Goal: Task Accomplishment & Management: Manage account settings

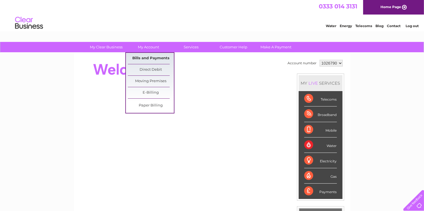
click at [146, 58] on link "Bills and Payments" at bounding box center [151, 58] width 46 height 11
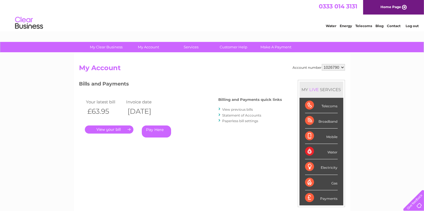
click at [108, 129] on link "." at bounding box center [109, 129] width 49 height 8
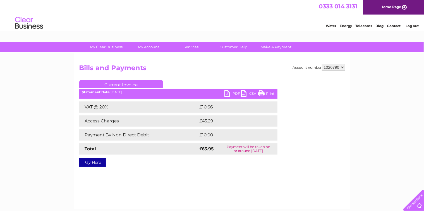
click at [227, 93] on link "PDF" at bounding box center [232, 94] width 17 height 8
